Goal: Task Accomplishment & Management: Complete application form

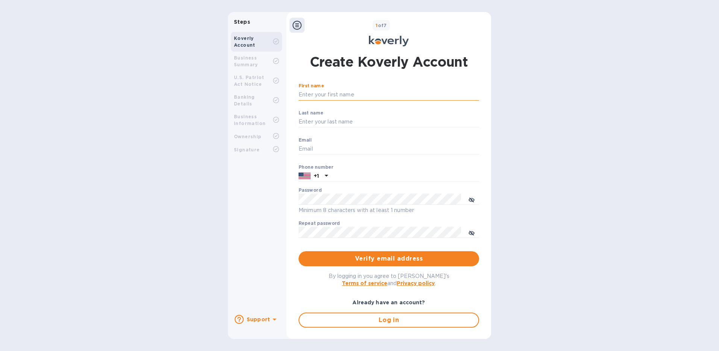
click at [308, 92] on input "First name" at bounding box center [389, 94] width 181 height 11
type input "[PERSON_NAME]"
drag, startPoint x: 342, startPoint y: 92, endPoint x: 286, endPoint y: 98, distance: 56.7
click at [286, 98] on div "Steps Koverly Account Business Summary U.S. Patriot Act Notice Banking Details …" at bounding box center [359, 175] width 263 height 326
type input "AMERICAN SHIPPING INTERNATIONAL"
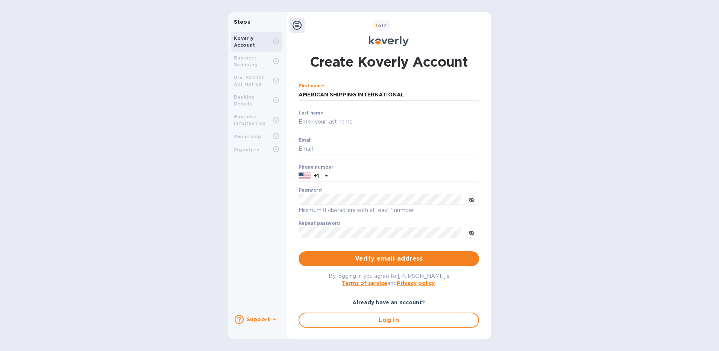
click at [322, 115] on div "Last name ​" at bounding box center [389, 123] width 181 height 27
click at [322, 121] on input "Last name" at bounding box center [389, 121] width 181 height 11
drag, startPoint x: 416, startPoint y: 96, endPoint x: 290, endPoint y: 93, distance: 125.7
click at [290, 93] on div "Create Koverly Account First name AMERICAN SHIPPING INTERNATIONAL ​ Last name ​…" at bounding box center [389, 190] width 205 height 285
click at [333, 94] on input "First name" at bounding box center [389, 94] width 181 height 11
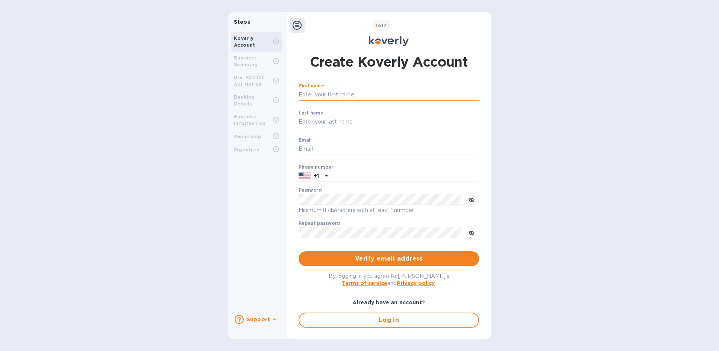
click at [318, 98] on input "First name" at bounding box center [389, 94] width 181 height 11
click at [318, 150] on input "Email" at bounding box center [389, 148] width 181 height 11
click at [318, 93] on input "First name" at bounding box center [389, 94] width 181 height 11
type input "AMERICAN SHIPPING INTERNATIONAL"
click at [310, 138] on div "Email ​" at bounding box center [389, 150] width 181 height 27
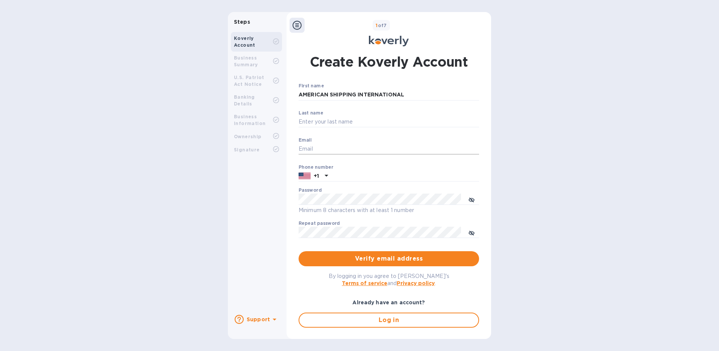
click at [310, 147] on input "Email" at bounding box center [389, 148] width 181 height 11
click at [312, 153] on input "Email" at bounding box center [389, 148] width 181 height 11
type input "[EMAIL_ADDRESS][DOMAIN_NAME]"
click at [331, 169] on div at bounding box center [326, 176] width 12 height 14
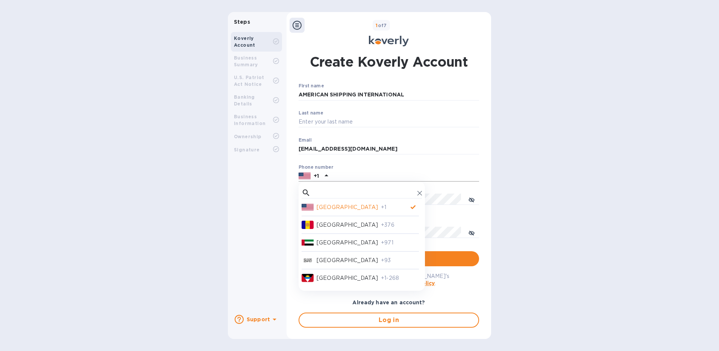
click at [337, 172] on input "text" at bounding box center [405, 175] width 148 height 11
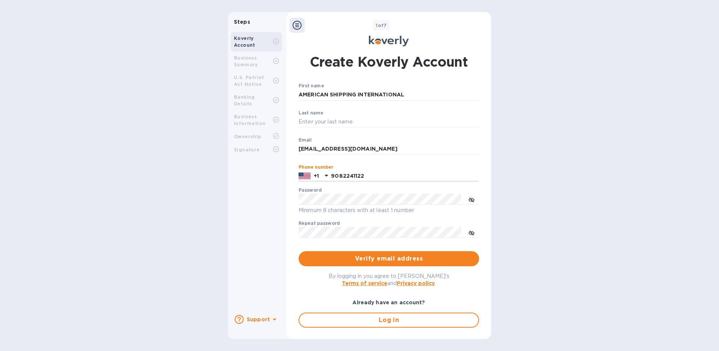
type input "9082241122"
click at [469, 198] on icon "toggle password visibility" at bounding box center [472, 200] width 6 height 6
click at [288, 204] on div "Create Koverly Account First name AMERICAN SHIPPING INTERNATIONAL ​ Last name ​…" at bounding box center [389, 190] width 205 height 285
click at [475, 231] on button "toggle password visibility" at bounding box center [471, 232] width 15 height 15
click at [369, 260] on span "Verify email address" at bounding box center [389, 258] width 169 height 9
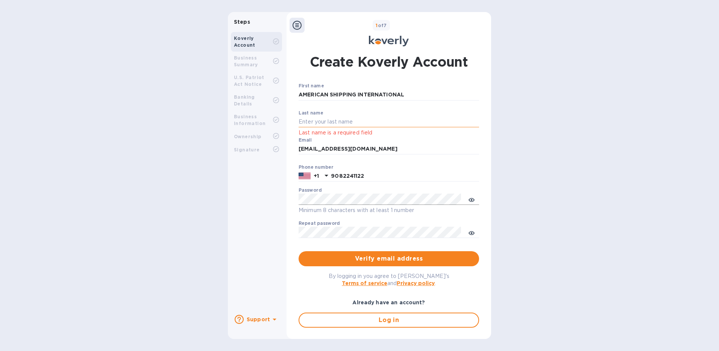
click at [324, 121] on input "Last name" at bounding box center [389, 121] width 181 height 11
drag, startPoint x: 409, startPoint y: 93, endPoint x: 388, endPoint y: 93, distance: 21.1
click at [389, 93] on input "AMERICAN SHIPPING INTERNATIONAL" at bounding box center [389, 94] width 181 height 11
click at [383, 93] on input "AMERICAN SHIPPING INTERNATIONAL" at bounding box center [389, 94] width 181 height 11
click at [412, 94] on input "AMERICAN SHIPPING INTERNATIONAL" at bounding box center [389, 94] width 181 height 11
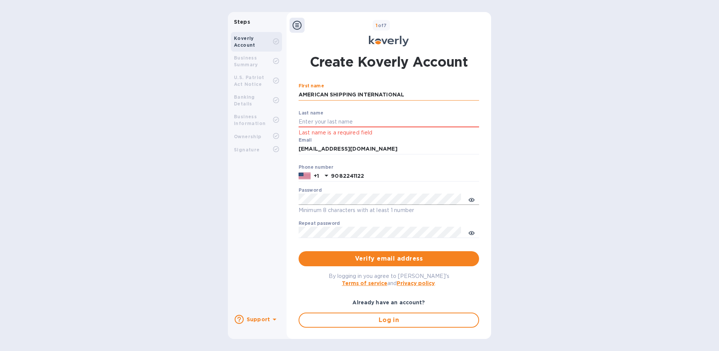
drag, startPoint x: 411, startPoint y: 94, endPoint x: 358, endPoint y: 95, distance: 53.8
click at [358, 95] on input "AMERICAN SHIPPING INTERNATIONAL" at bounding box center [389, 94] width 181 height 11
type input "AMERICAN SHIPPING"
click at [303, 118] on input "Last name" at bounding box center [389, 121] width 181 height 11
type input "international"
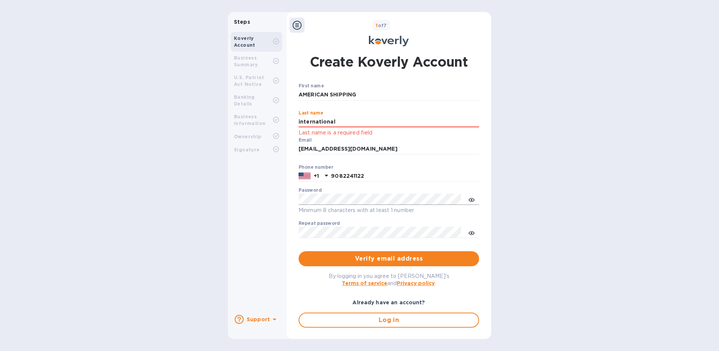
drag, startPoint x: 339, startPoint y: 121, endPoint x: 292, endPoint y: 127, distance: 47.3
click at [292, 127] on div "Create Koverly Account First name AMERICAN SHIPPING ​ Last name international L…" at bounding box center [388, 200] width 197 height 305
click at [367, 176] on input "9082241122" at bounding box center [405, 175] width 148 height 11
click at [349, 120] on input "INTERNATIONAL" at bounding box center [389, 121] width 181 height 11
drag, startPoint x: 361, startPoint y: 121, endPoint x: 346, endPoint y: 121, distance: 15.8
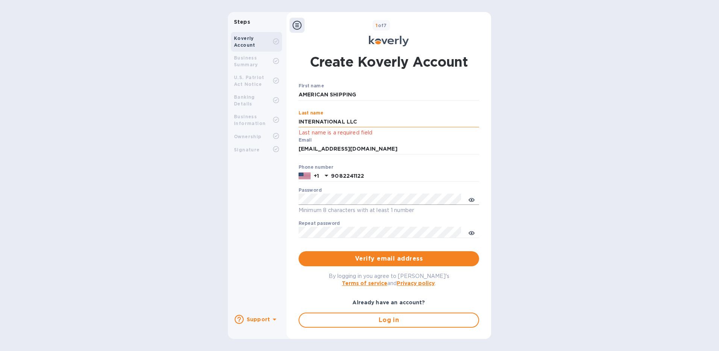
click at [346, 121] on input "INTERNATIONAL LLC" at bounding box center [389, 121] width 181 height 11
type input "INTERNATIONAL"
drag, startPoint x: 346, startPoint y: 121, endPoint x: 284, endPoint y: 129, distance: 62.5
click at [284, 129] on div "Steps Koverly Account Business Summary U.S. Patriot Act Notice Banking Details …" at bounding box center [359, 175] width 263 height 326
click at [389, 93] on input "AMERICAN SHIPPING" at bounding box center [389, 94] width 181 height 11
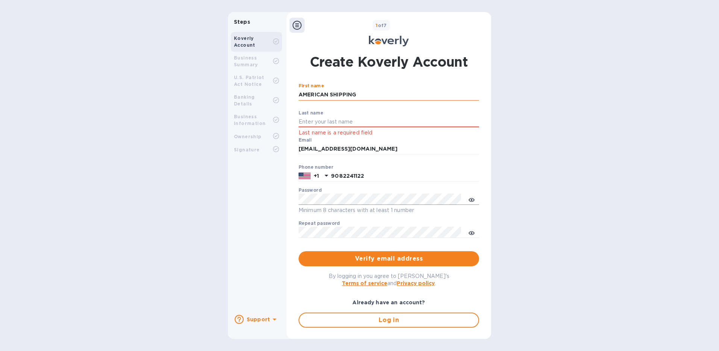
paste input "INTERNATIONAL"
type input "AMERICAN SHIPPING INTERNATIONAL"
click at [306, 121] on input "Last name" at bounding box center [389, 121] width 181 height 11
type input "LLC"
click at [388, 137] on p "Last name is a required field" at bounding box center [389, 132] width 181 height 9
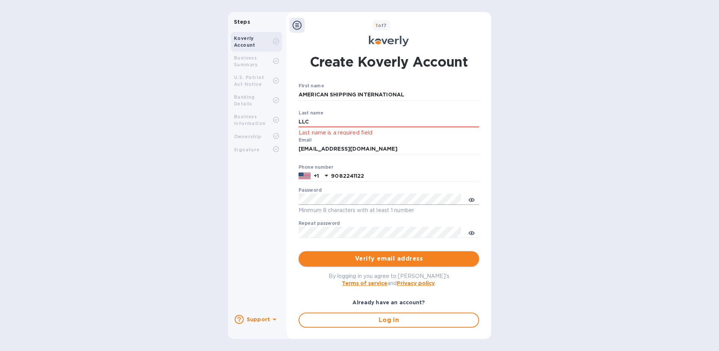
click at [367, 260] on span "Verify email address" at bounding box center [389, 258] width 169 height 9
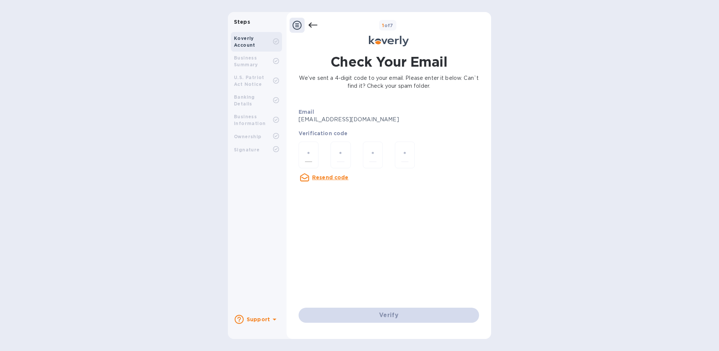
click at [313, 157] on div at bounding box center [309, 154] width 20 height 27
type input "9"
type input "5"
type input "8"
type input "6"
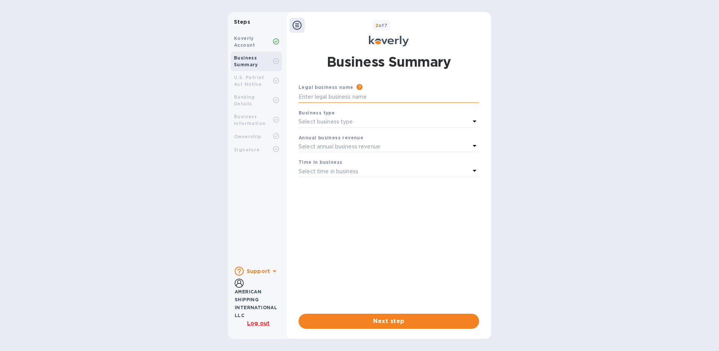
click at [335, 97] on input "text" at bounding box center [389, 96] width 181 height 11
click at [350, 98] on input "AMERICAN SHIPPIG INTERNATIONAL" at bounding box center [389, 96] width 181 height 11
type input "AMERICAN SHIPPING INTERNATIONAL"
click at [334, 121] on p "Select business type" at bounding box center [326, 122] width 55 height 8
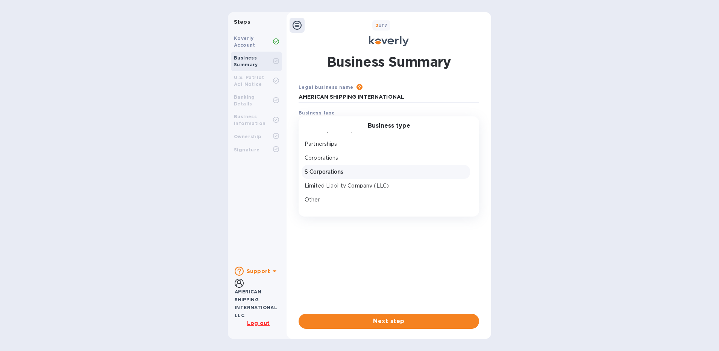
scroll to position [11, 0]
click at [340, 183] on p "Limited Liability Company (LLC)" at bounding box center [386, 183] width 162 height 8
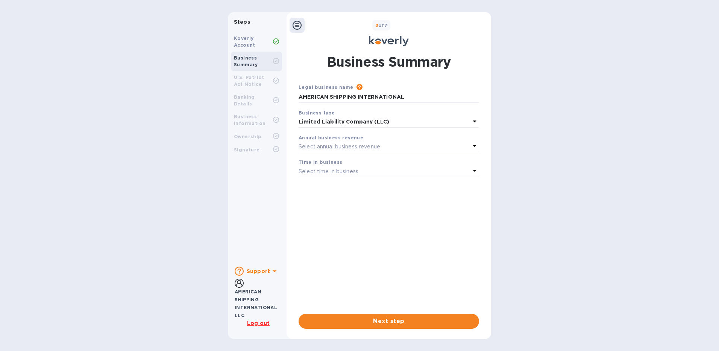
click at [342, 150] on p "Select annual business revenue" at bounding box center [340, 147] width 82 height 8
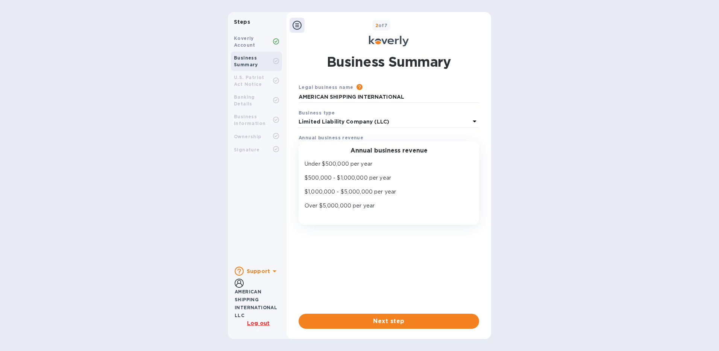
click at [333, 136] on b "Annual business revenue" at bounding box center [331, 138] width 65 height 6
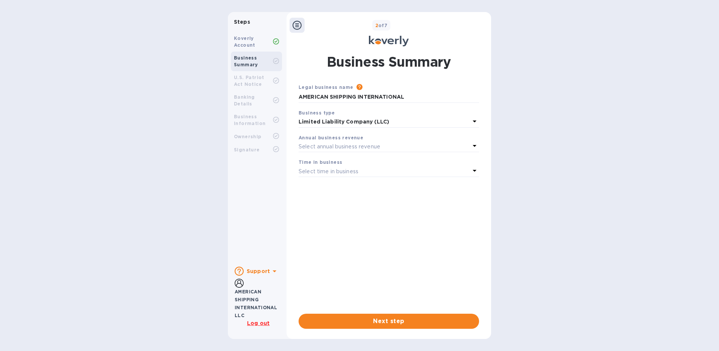
click at [442, 144] on div "Select annual business revenue" at bounding box center [385, 146] width 172 height 11
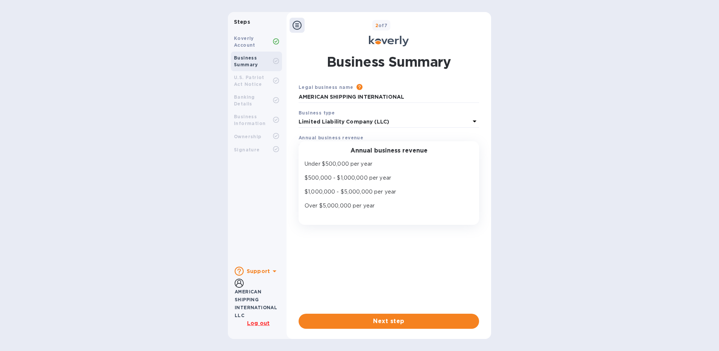
click at [346, 245] on div "Legal business name Please provide the legal name that appears on your SS-4 for…" at bounding box center [389, 192] width 181 height 218
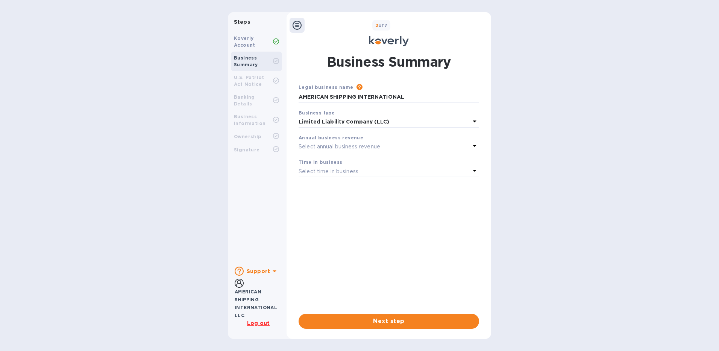
click at [394, 139] on div "Annual business revenue" at bounding box center [389, 138] width 181 height 8
click at [369, 165] on div "Time in business" at bounding box center [389, 162] width 181 height 8
click at [362, 174] on div "Select time in business" at bounding box center [385, 171] width 172 height 11
